Goal: Communication & Community: Connect with others

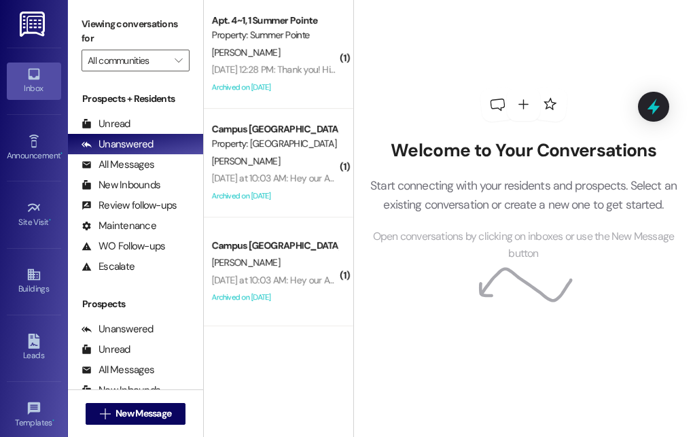
click at [452, 381] on div "Welcome to Your Conversations Start connecting with your residents and prospect…" at bounding box center [523, 218] width 340 height 437
click at [125, 411] on span "New Message" at bounding box center [144, 413] width 56 height 14
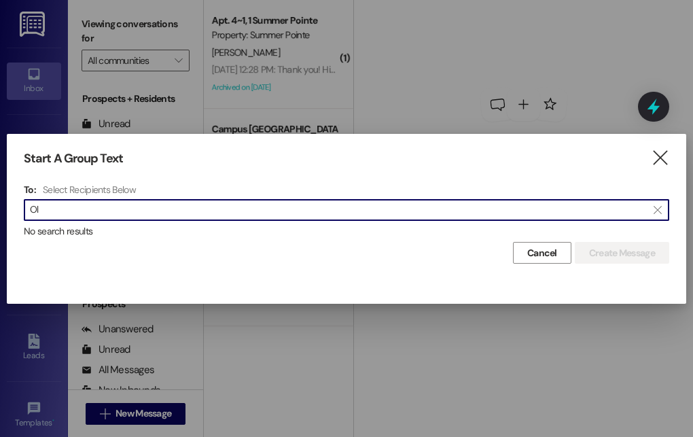
type input "O"
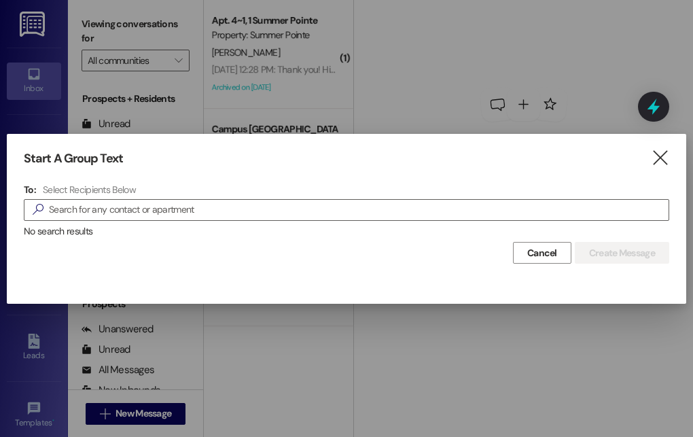
click at [408, 166] on div "Start A Group Text  To: Select Recipients Below  No search results Cancel Cre…" at bounding box center [347, 207] width 680 height 147
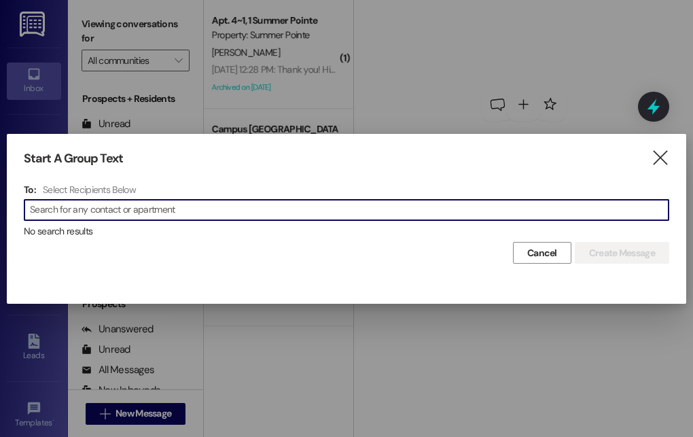
click at [149, 209] on input at bounding box center [349, 209] width 639 height 19
type input "k"
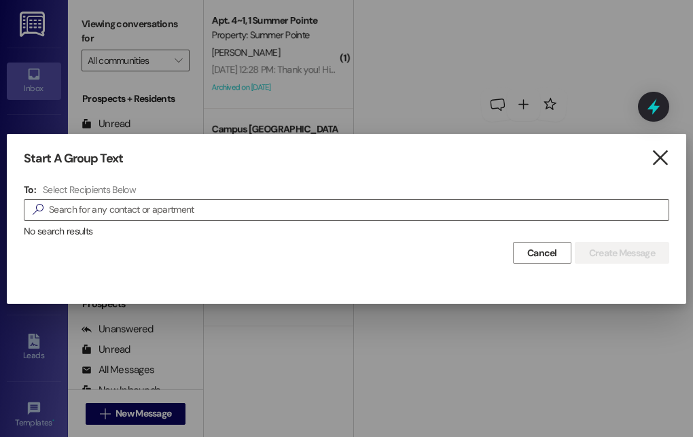
click at [661, 156] on icon "" at bounding box center [660, 158] width 18 height 14
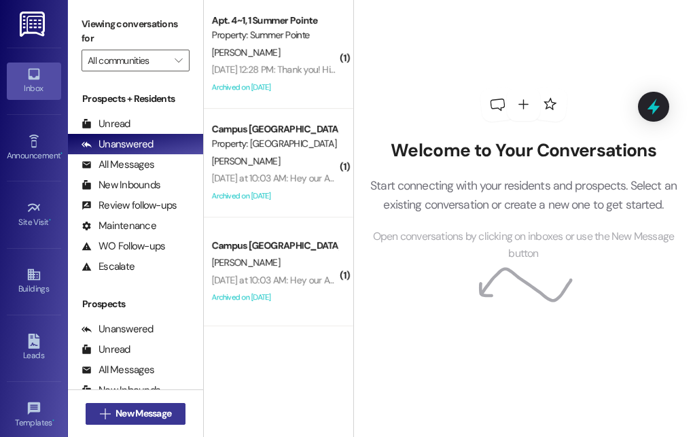
click at [142, 410] on span "New Message" at bounding box center [144, 413] width 56 height 14
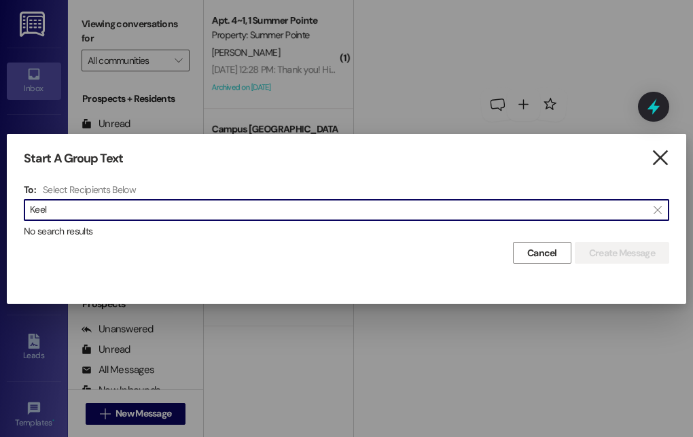
type input "Keel"
click at [656, 158] on icon "" at bounding box center [660, 158] width 18 height 14
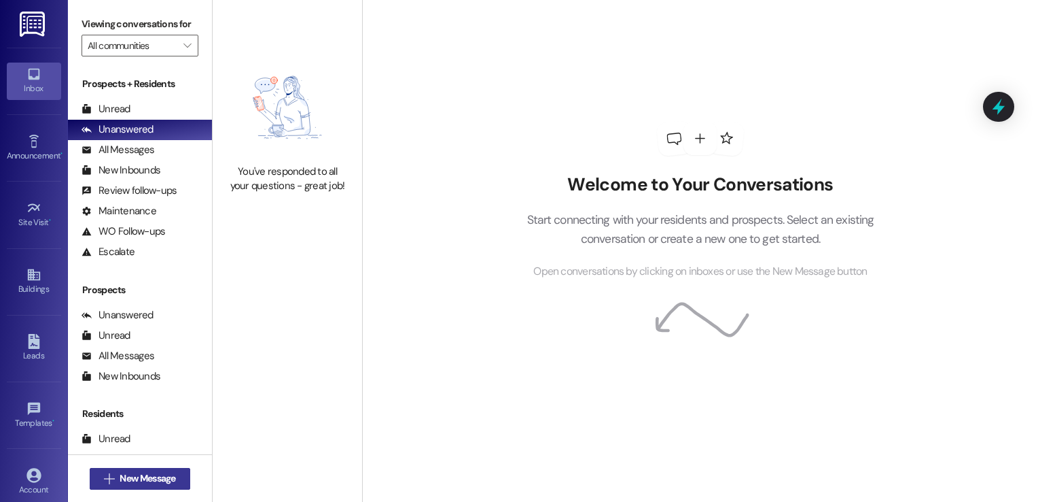
click at [163, 480] on span "New Message" at bounding box center [148, 478] width 56 height 14
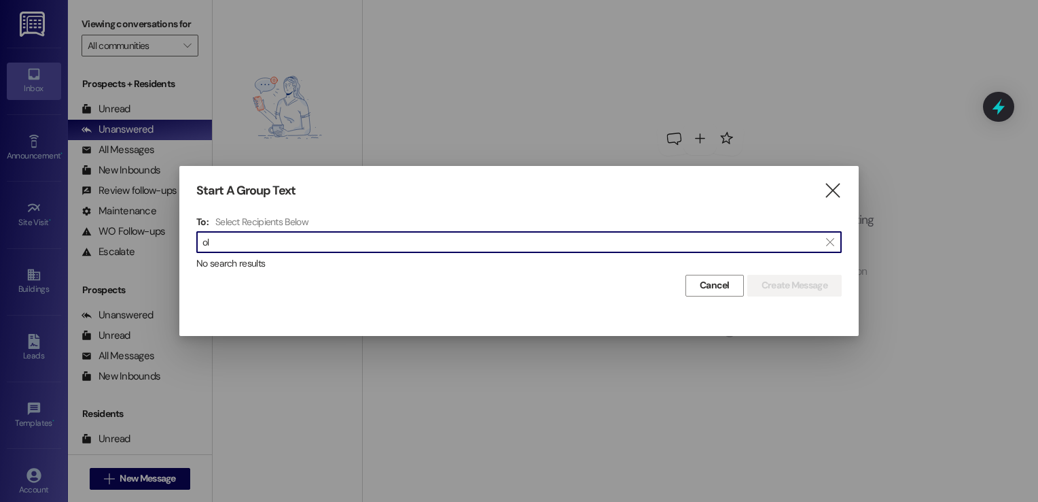
type input "o"
type input "keel"
click at [835, 189] on icon "" at bounding box center [833, 190] width 18 height 14
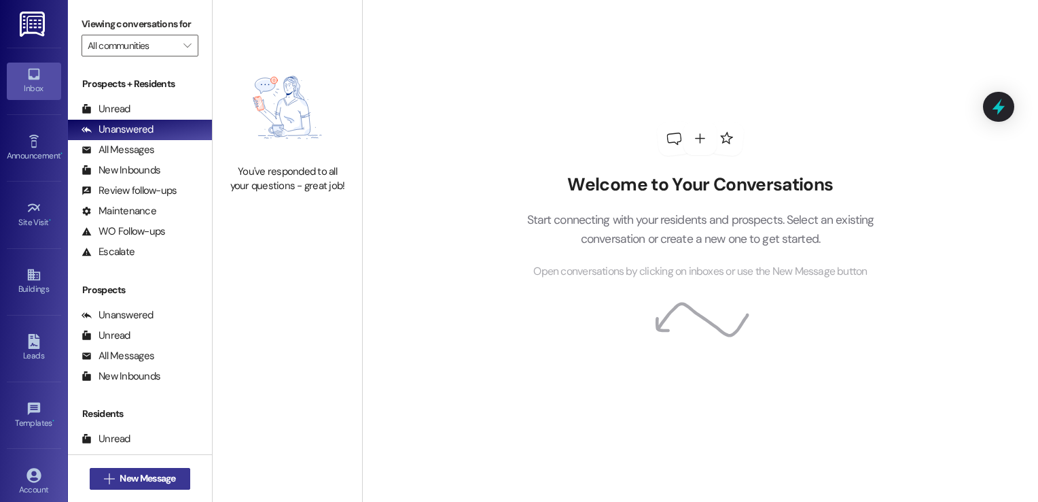
click at [169, 476] on span "New Message" at bounding box center [148, 478] width 56 height 14
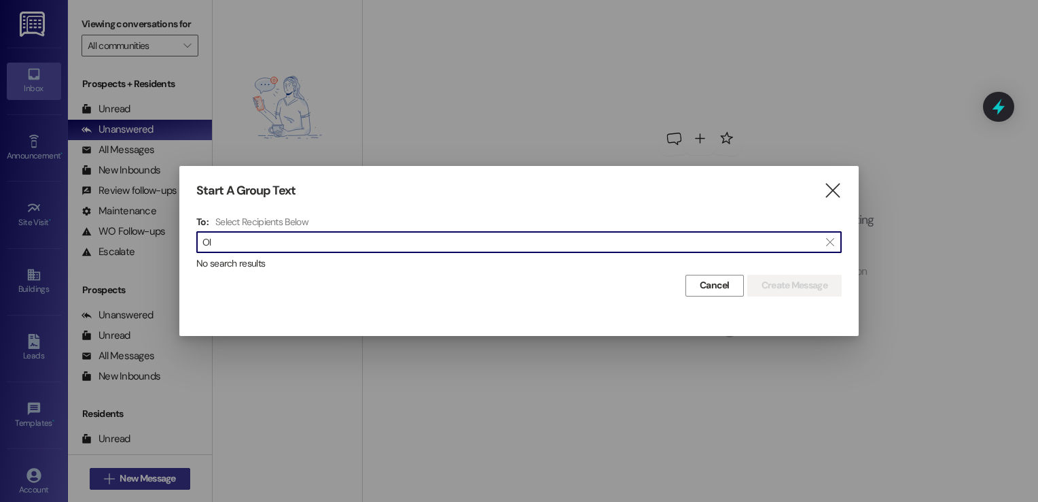
type input "O"
click at [826, 190] on icon "" at bounding box center [833, 190] width 18 height 14
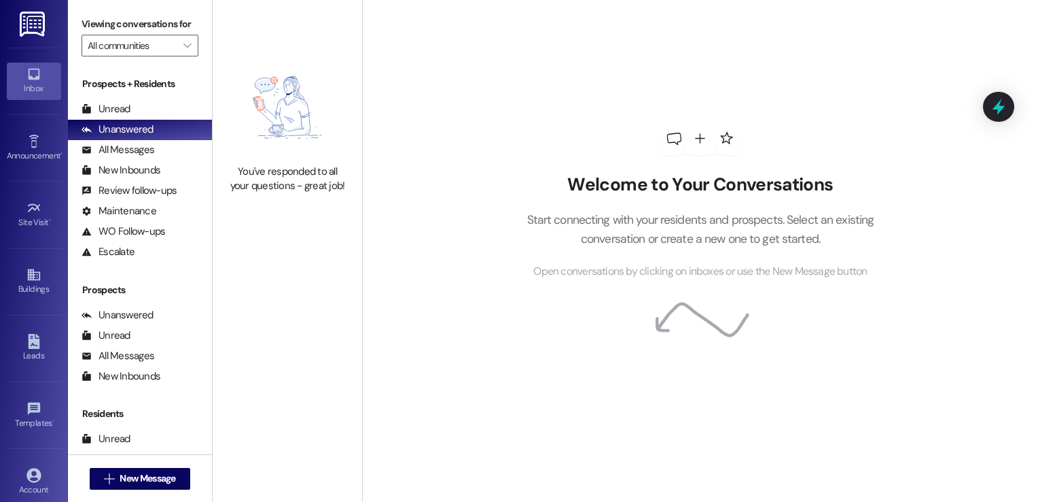
click at [990, 334] on div "Welcome to Your Conversations Start connecting with your residents and prospect…" at bounding box center [700, 251] width 676 height 502
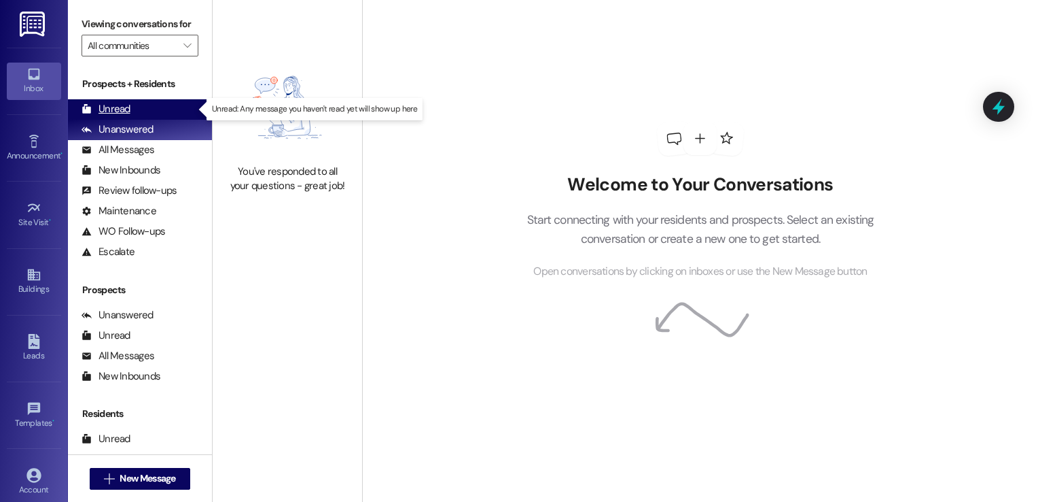
click at [118, 109] on div "Unread" at bounding box center [106, 109] width 49 height 14
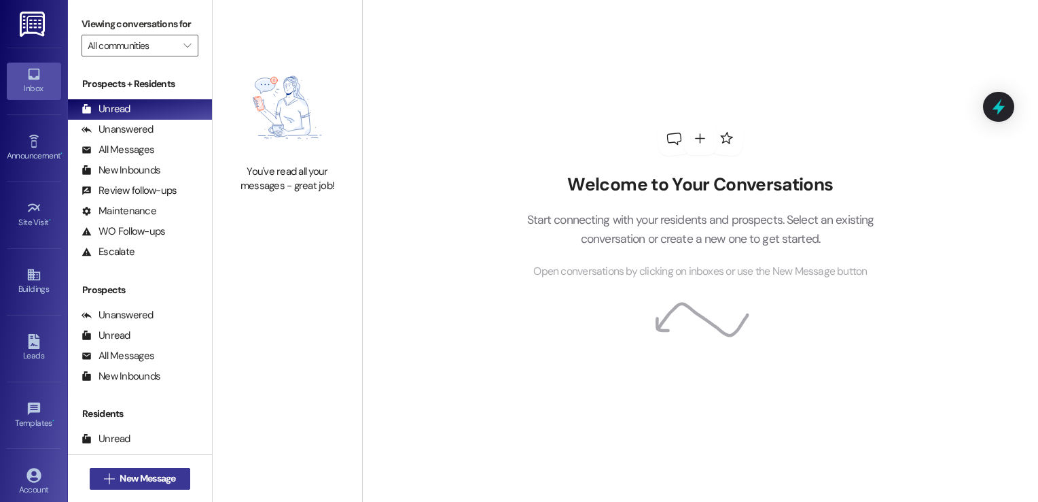
click at [136, 477] on span "New Message" at bounding box center [148, 478] width 56 height 14
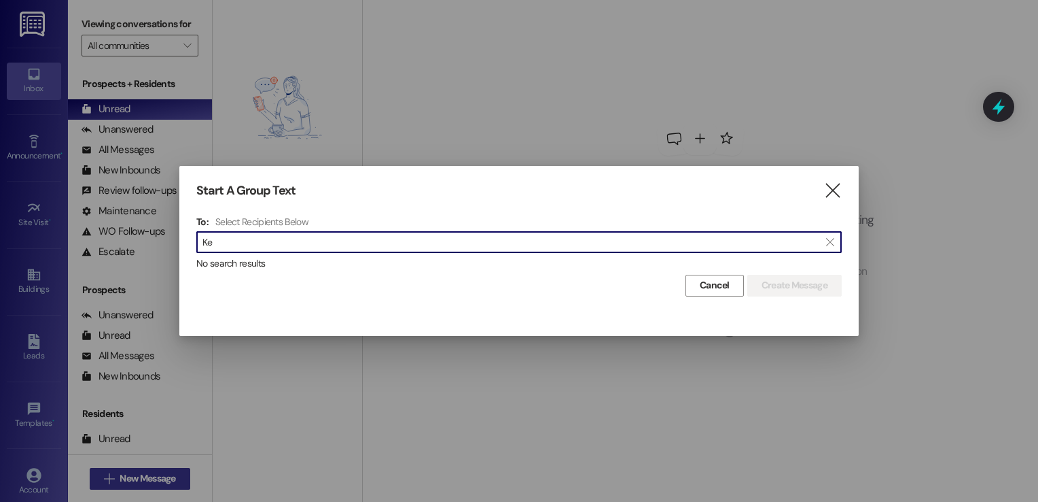
type input "K"
type input "e"
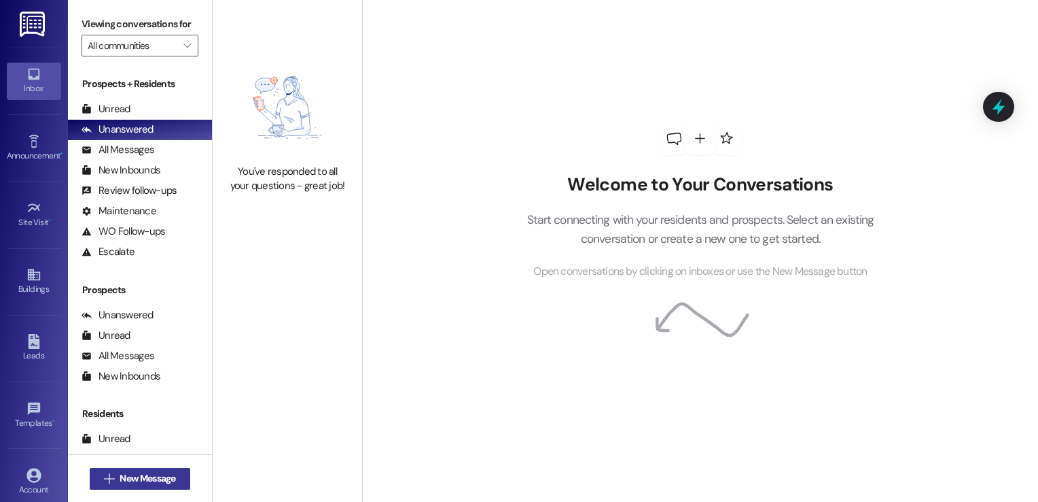
click at [128, 476] on span "New Message" at bounding box center [148, 478] width 56 height 14
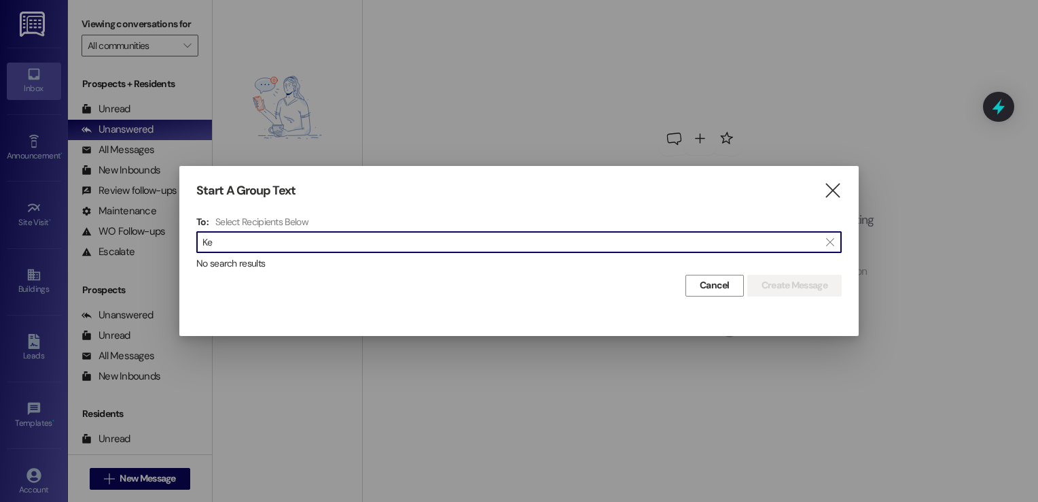
type input "K"
